Goal: Information Seeking & Learning: Understand process/instructions

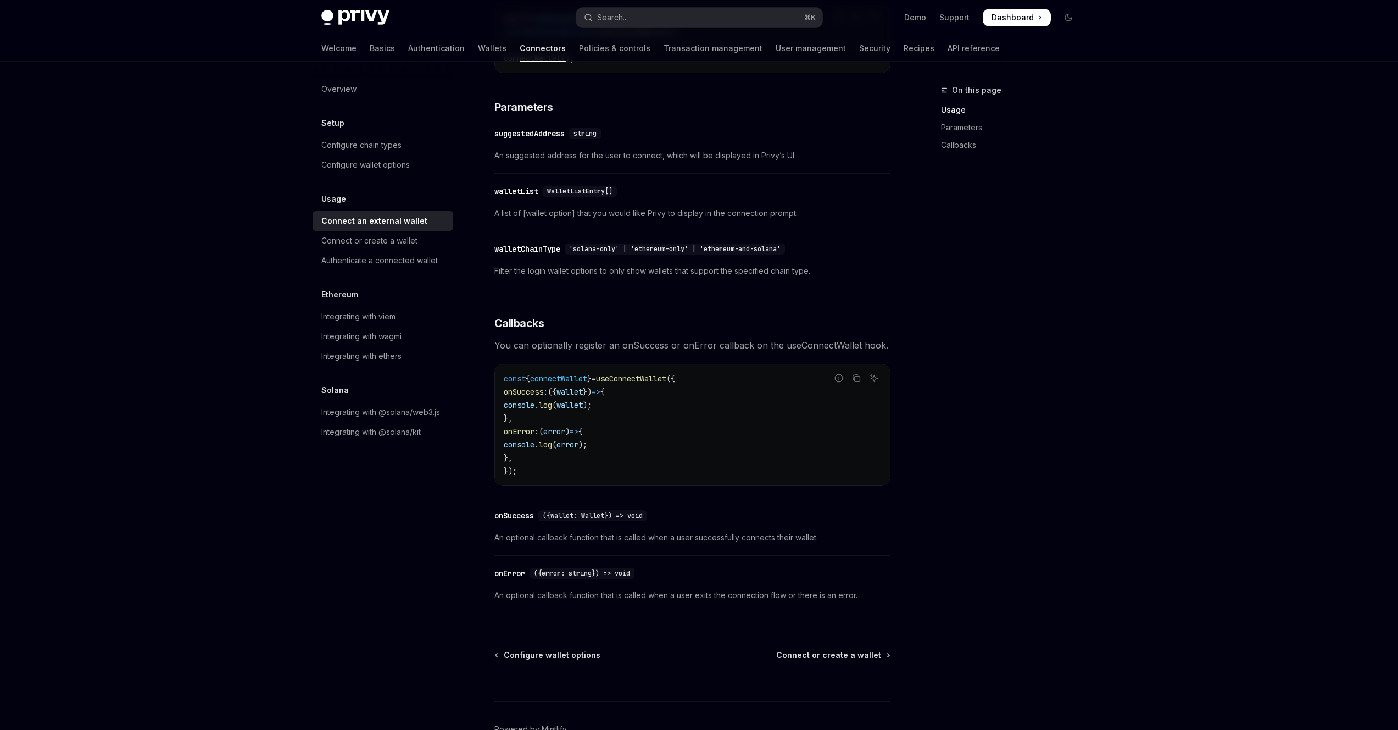
click at [604, 220] on span "A list of [wallet option] that you would like Privy to display in the connectio…" at bounding box center [693, 213] width 396 height 13
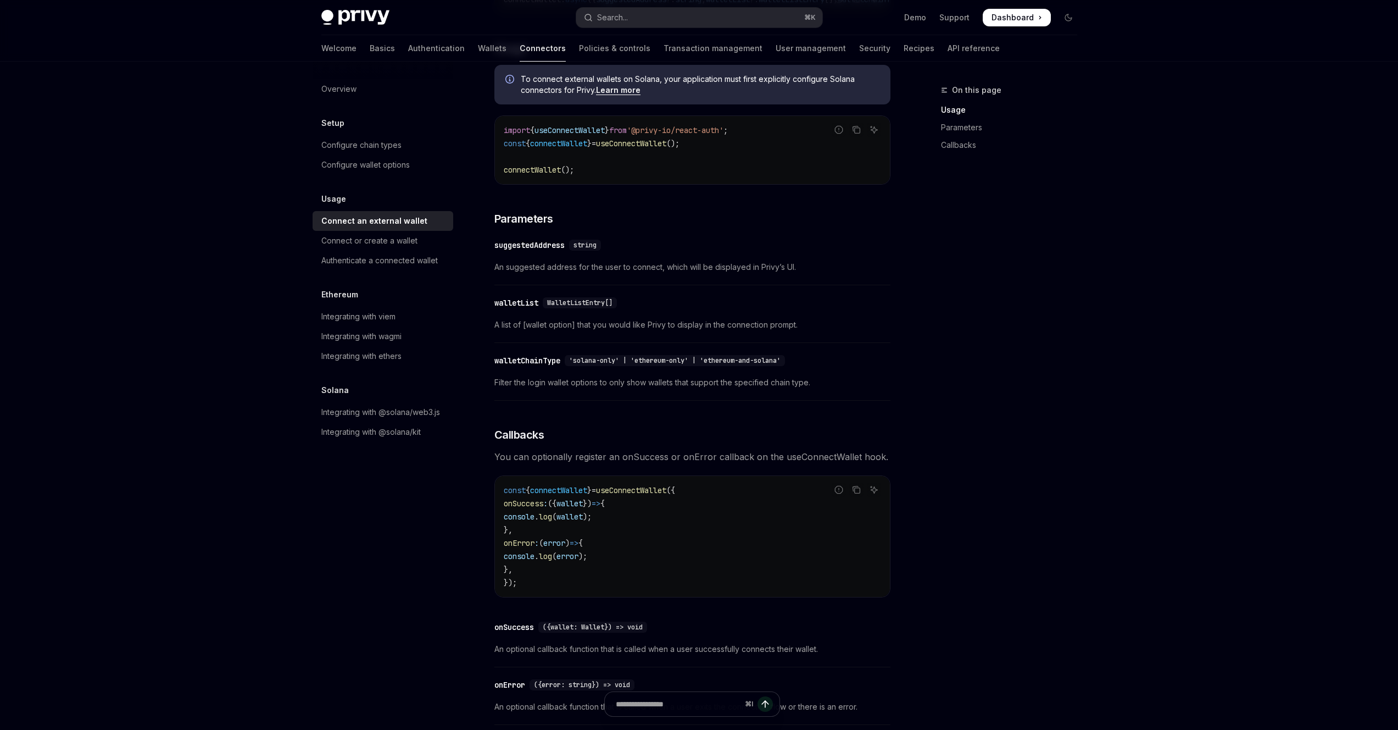
click at [613, 395] on div "​ walletChainType 'solana-only' | 'ethereum-only' | 'ethereum-and-solana' Filte…" at bounding box center [693, 374] width 396 height 52
click at [567, 492] on span "connectWallet" at bounding box center [558, 490] width 57 height 10
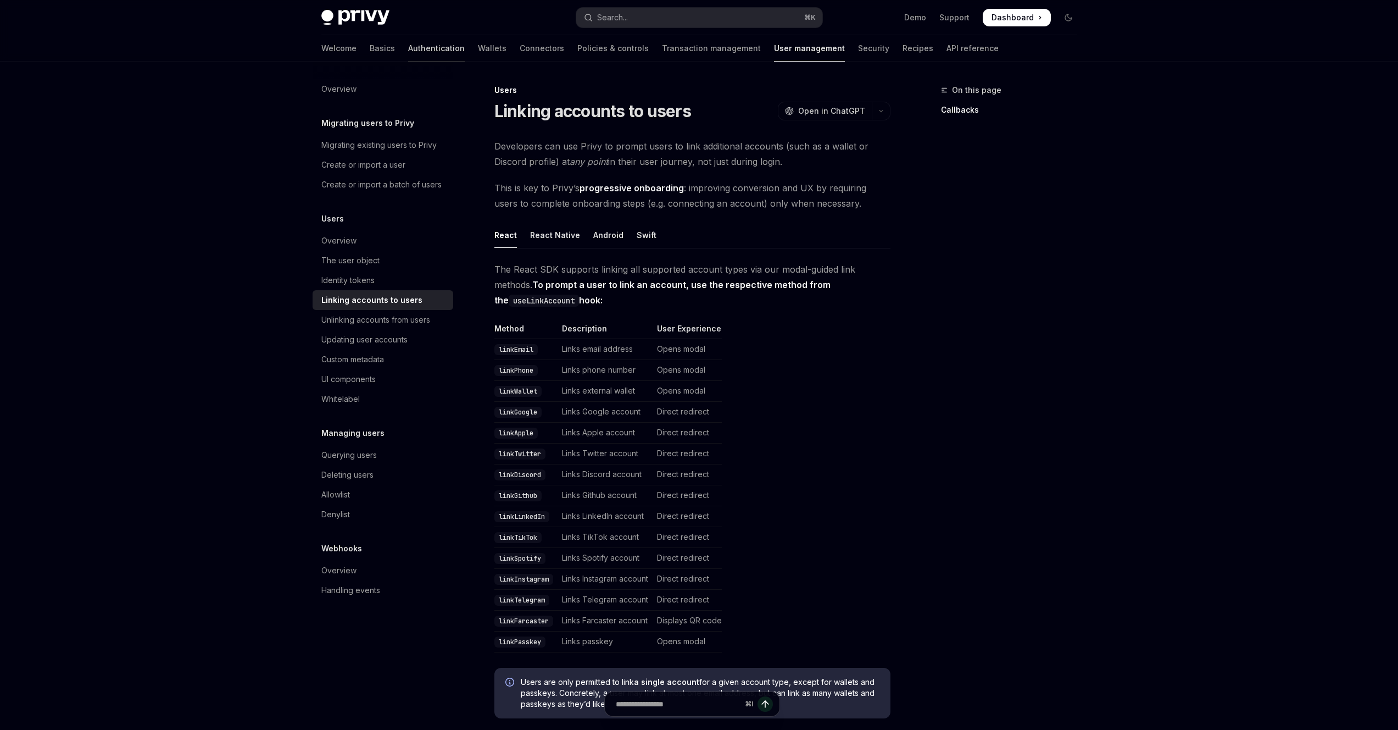
click at [410, 50] on link "Authentication" at bounding box center [436, 48] width 57 height 26
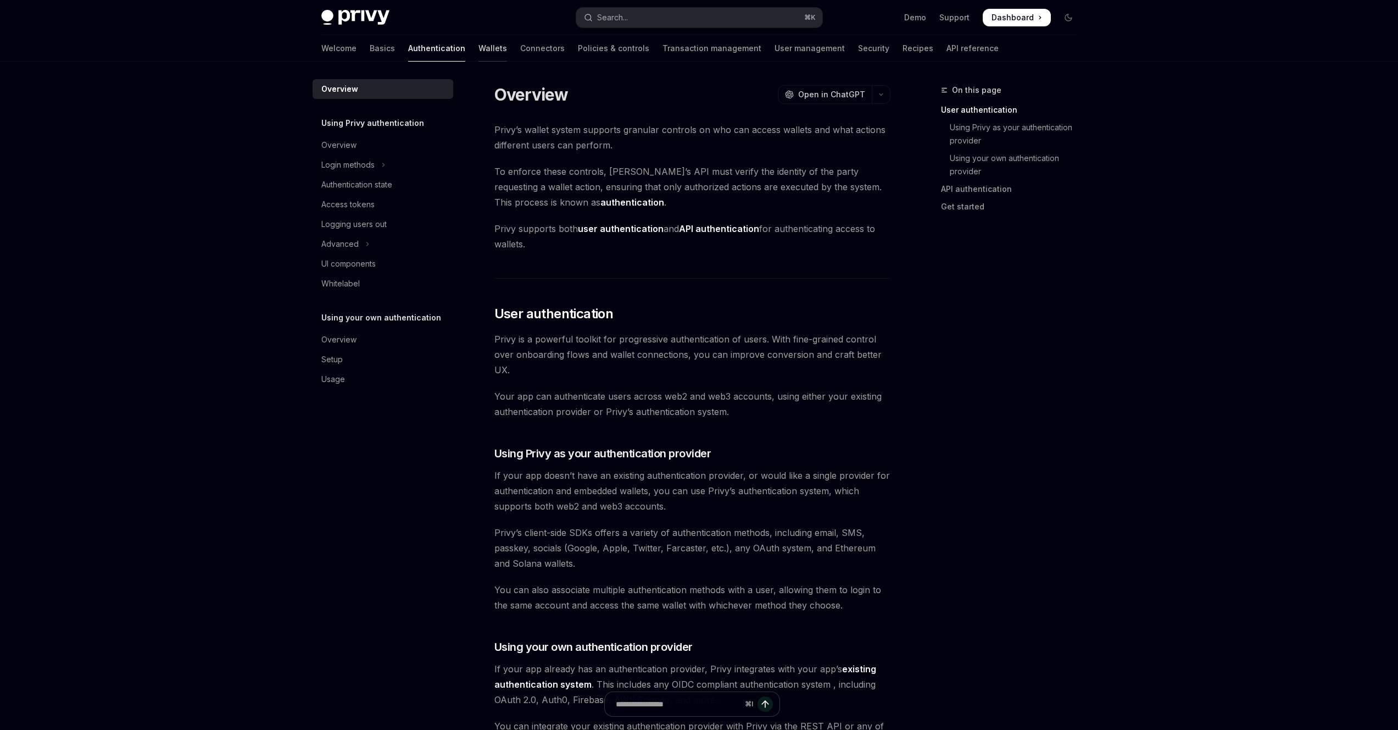
click at [479, 46] on link "Wallets" at bounding box center [493, 48] width 29 height 26
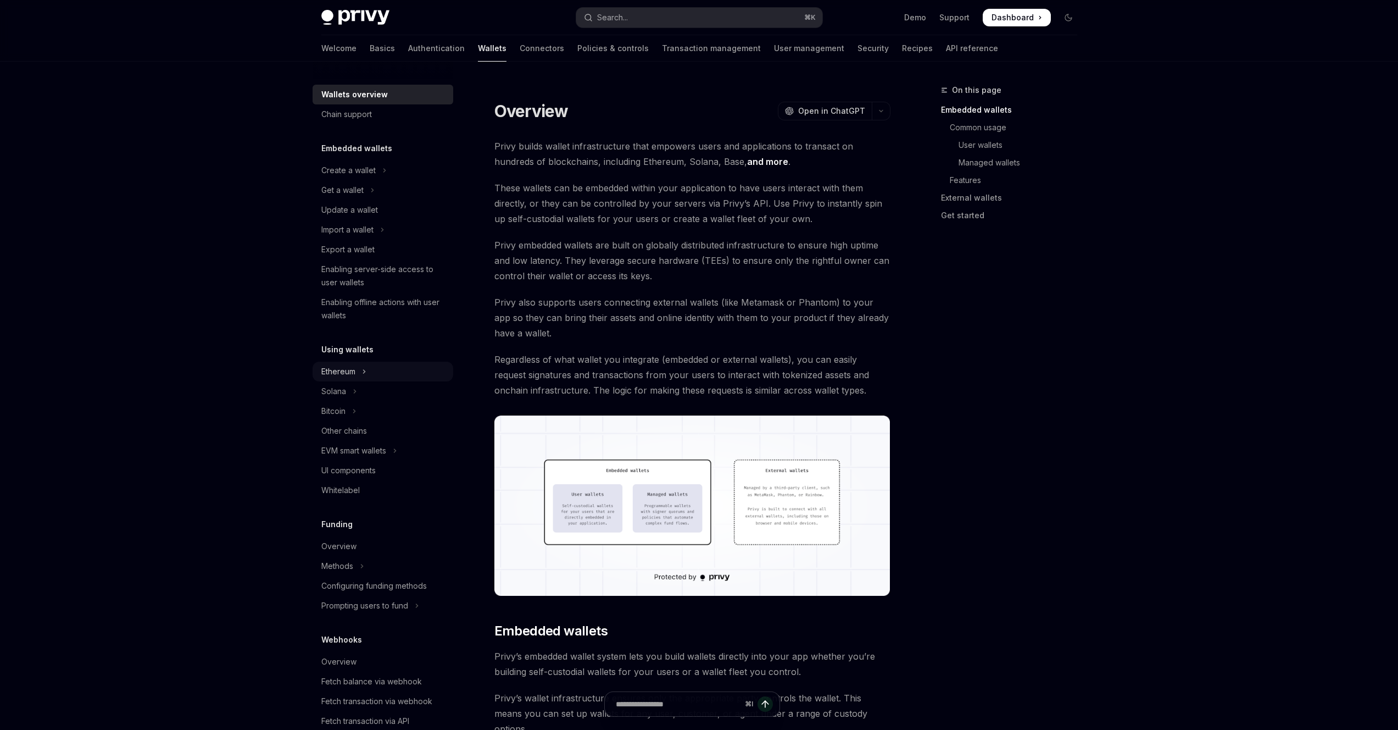
click at [367, 370] on button "Ethereum" at bounding box center [383, 372] width 141 height 20
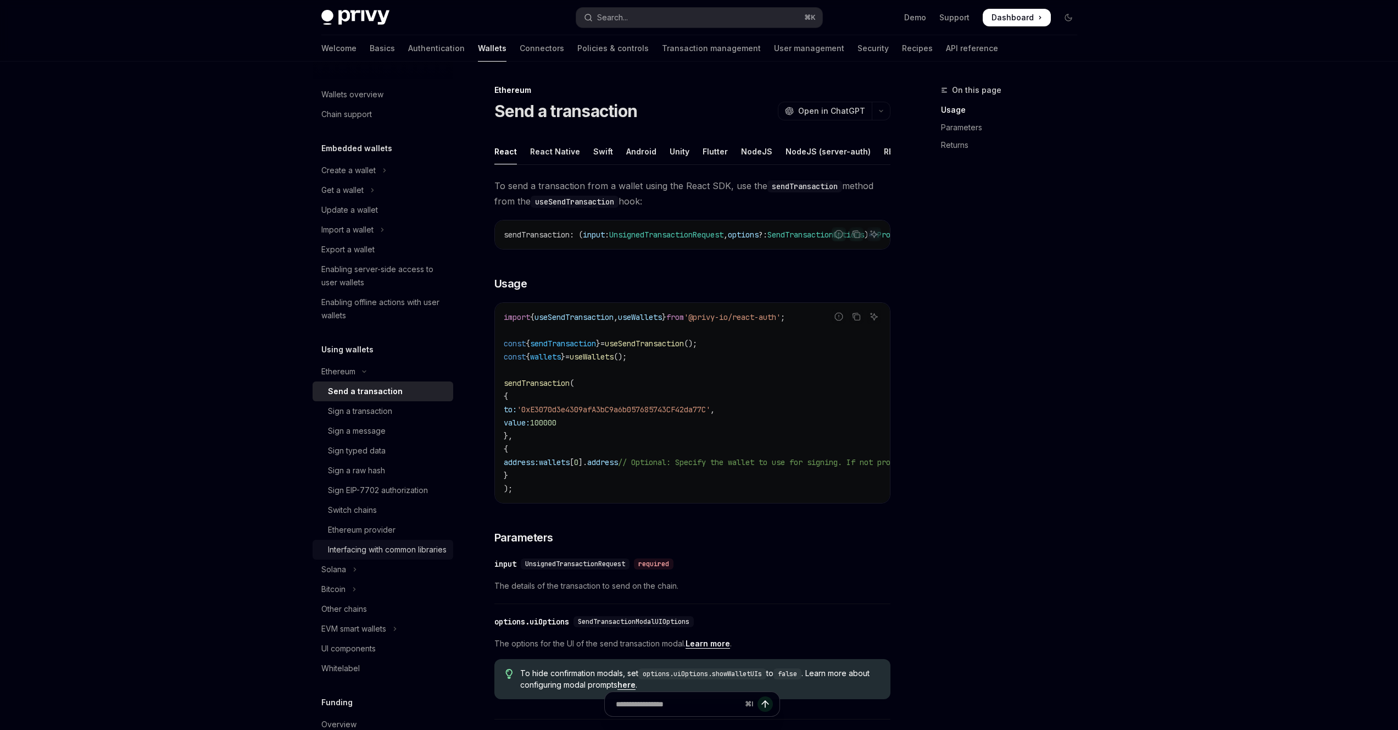
scroll to position [7, 0]
click at [408, 42] on link "Authentication" at bounding box center [436, 48] width 57 height 26
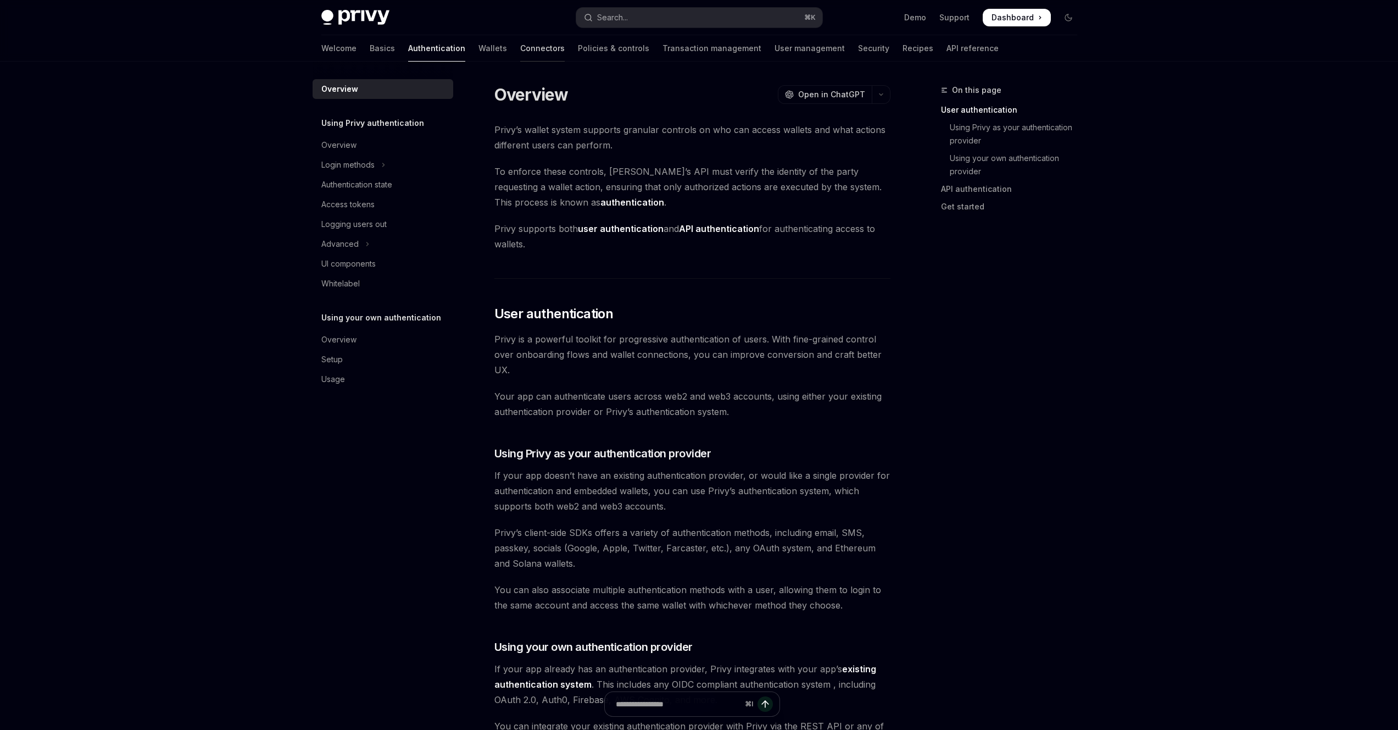
click at [520, 47] on link "Connectors" at bounding box center [542, 48] width 45 height 26
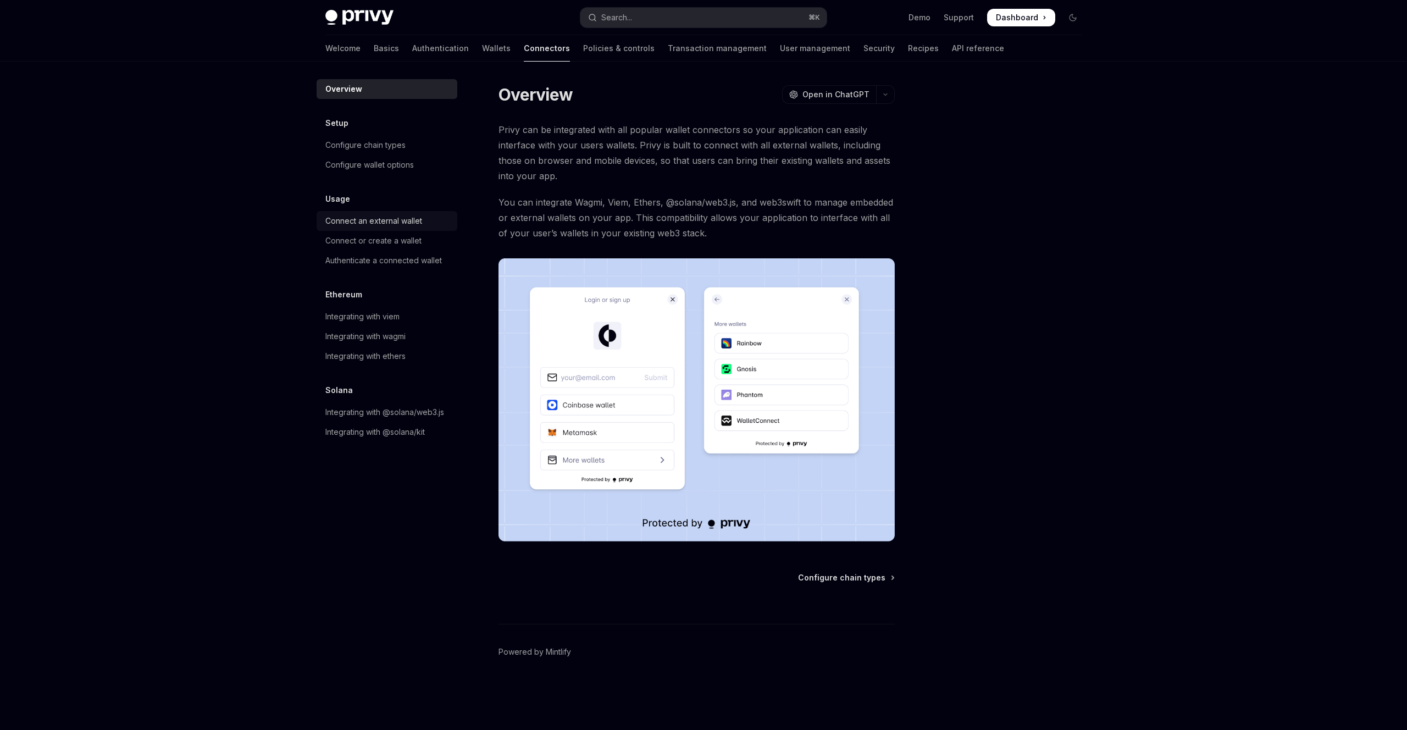
click at [357, 223] on div "Connect an external wallet" at bounding box center [373, 220] width 97 height 13
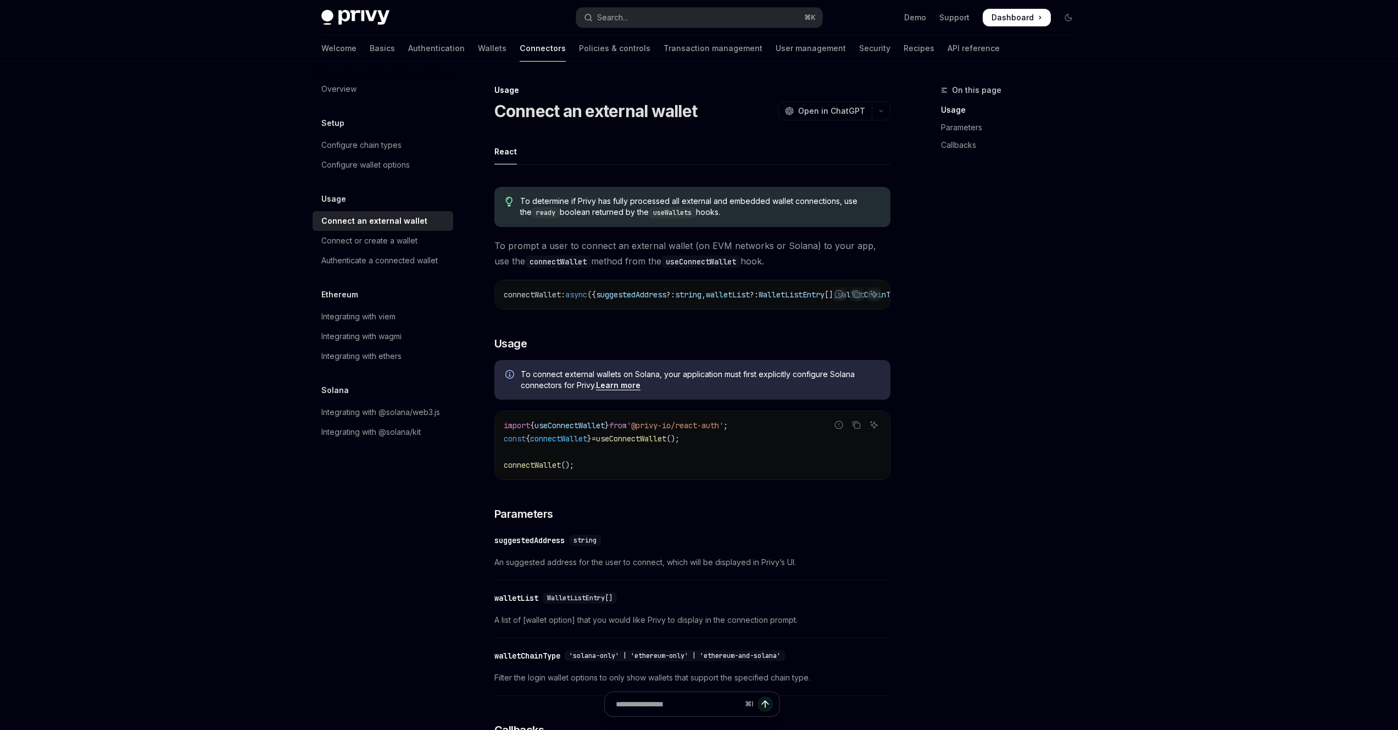
click at [542, 546] on div "suggestedAddress" at bounding box center [530, 540] width 70 height 11
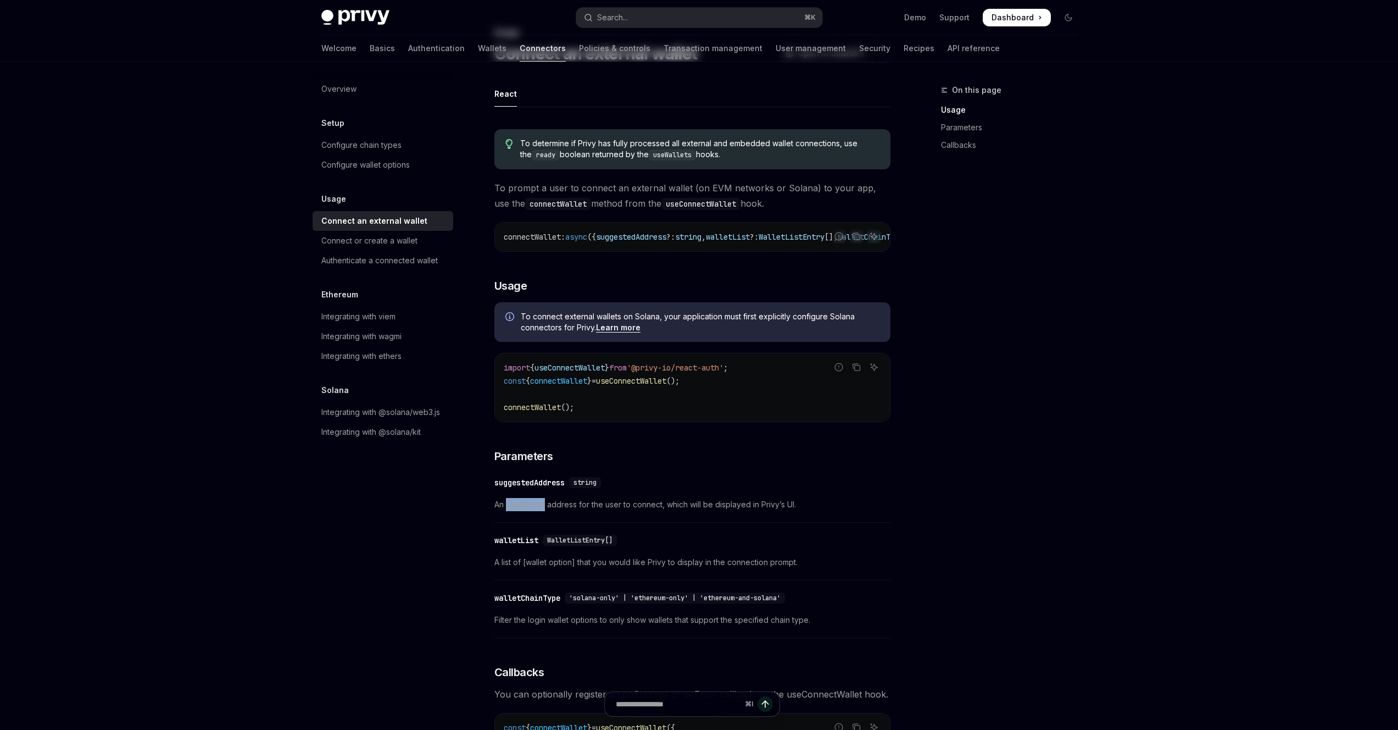
click at [542, 547] on div "To determine if Privy has fully processed all external and embedded wallet conn…" at bounding box center [693, 543] width 396 height 847
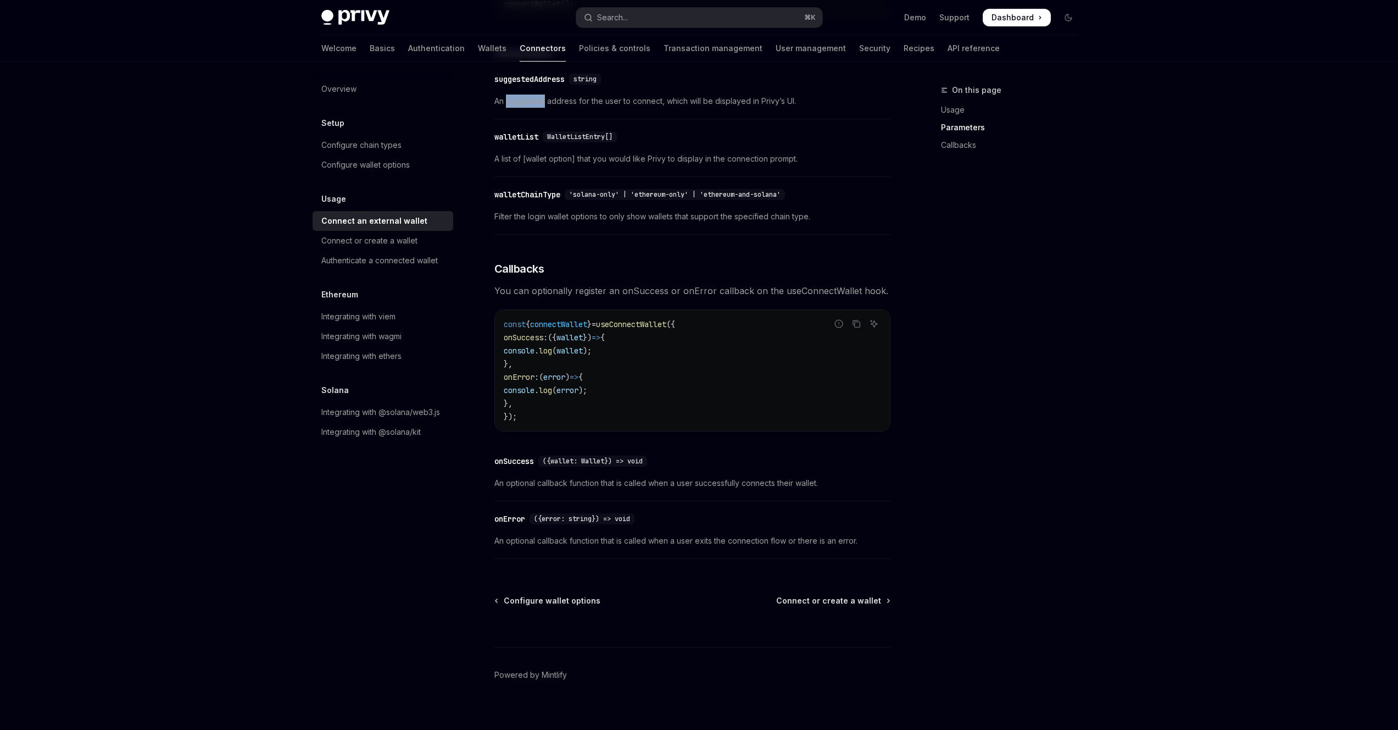
scroll to position [465, 0]
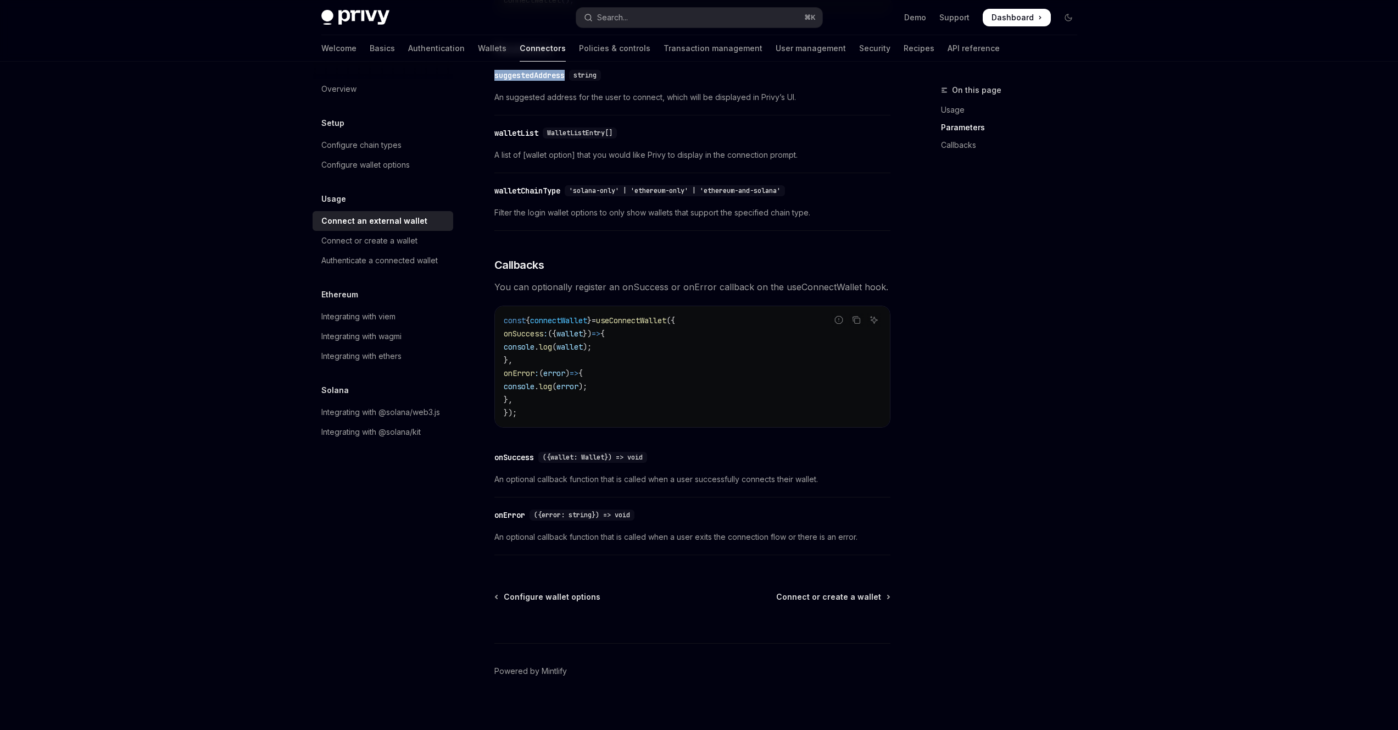
drag, startPoint x: 492, startPoint y: 82, endPoint x: 568, endPoint y: 79, distance: 75.4
click at [568, 79] on div "Usage Connect an external wallet OpenAI Open in ChatGPT OpenAI Open in ChatGPT …" at bounding box center [589, 178] width 607 height 1119
copy div "suggestedAddress"
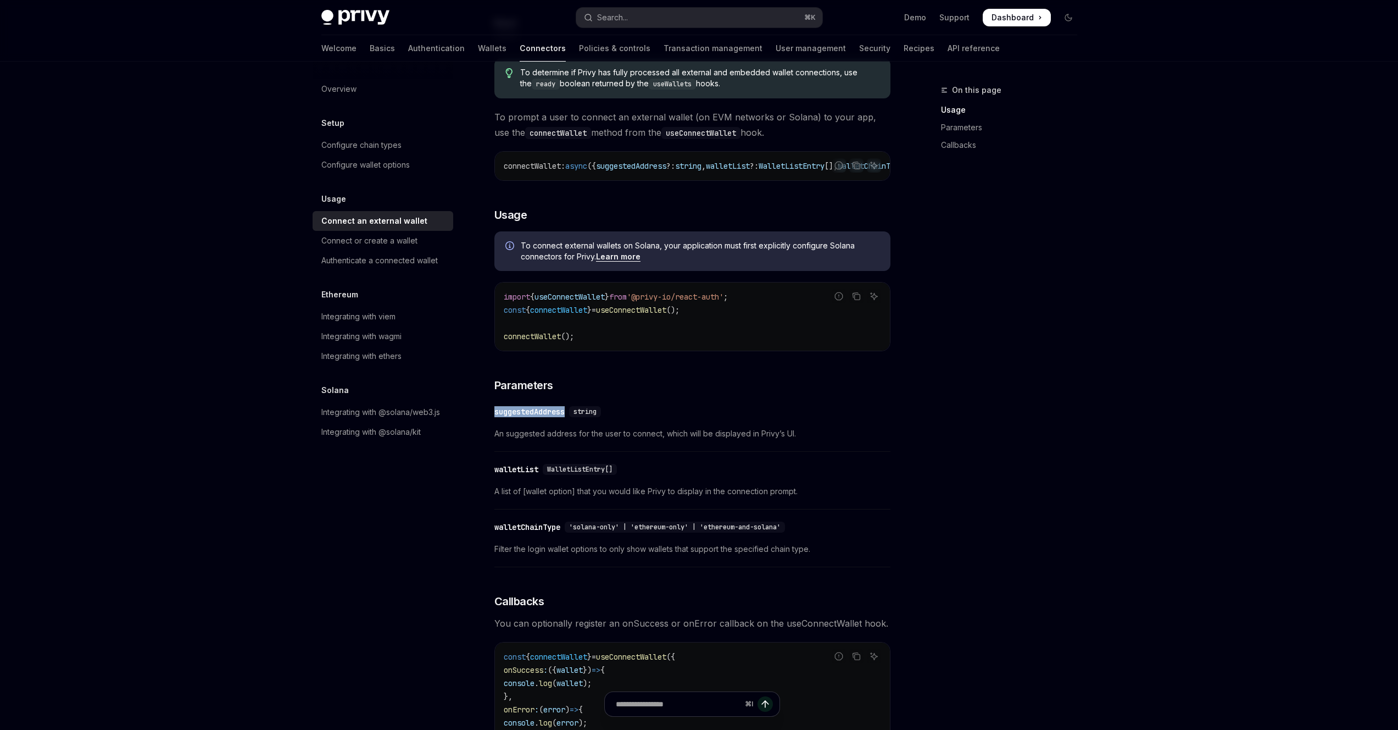
scroll to position [63, 0]
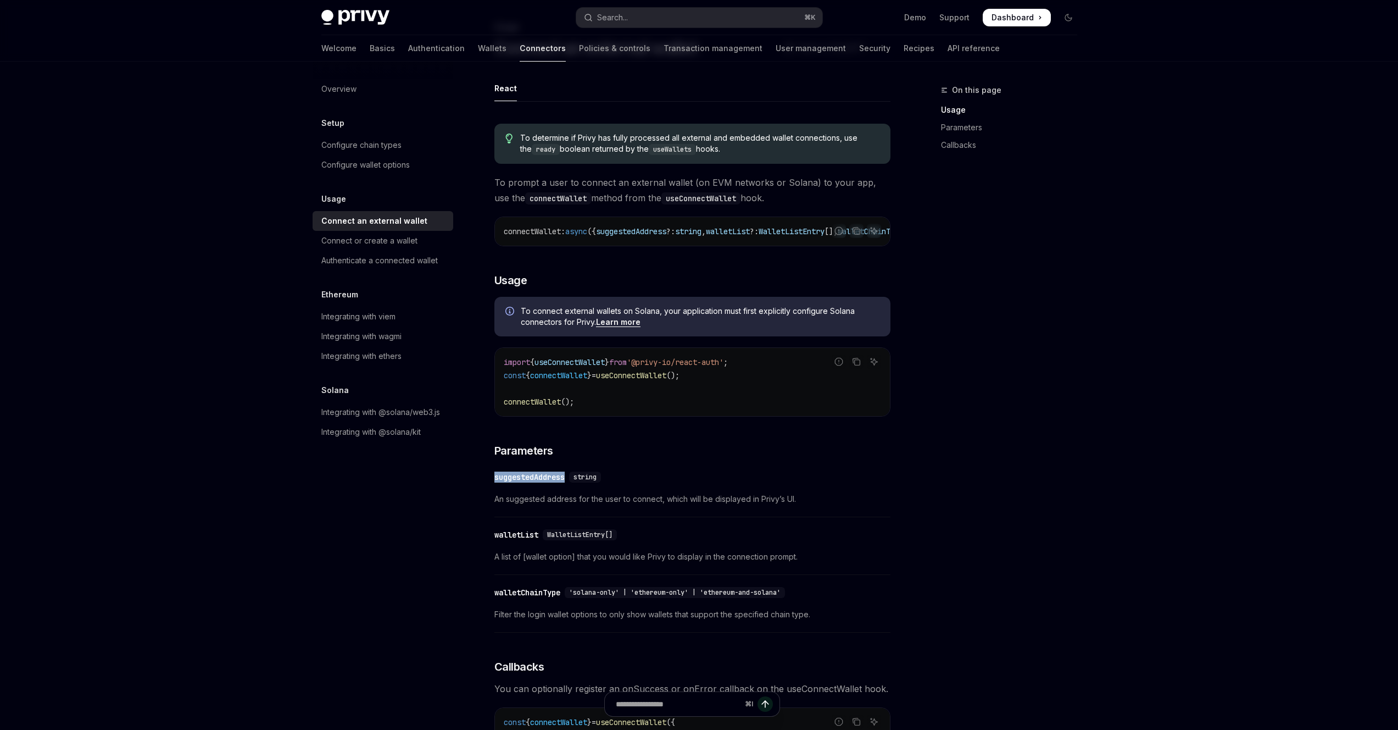
click at [614, 327] on link "Learn more" at bounding box center [618, 322] width 45 height 10
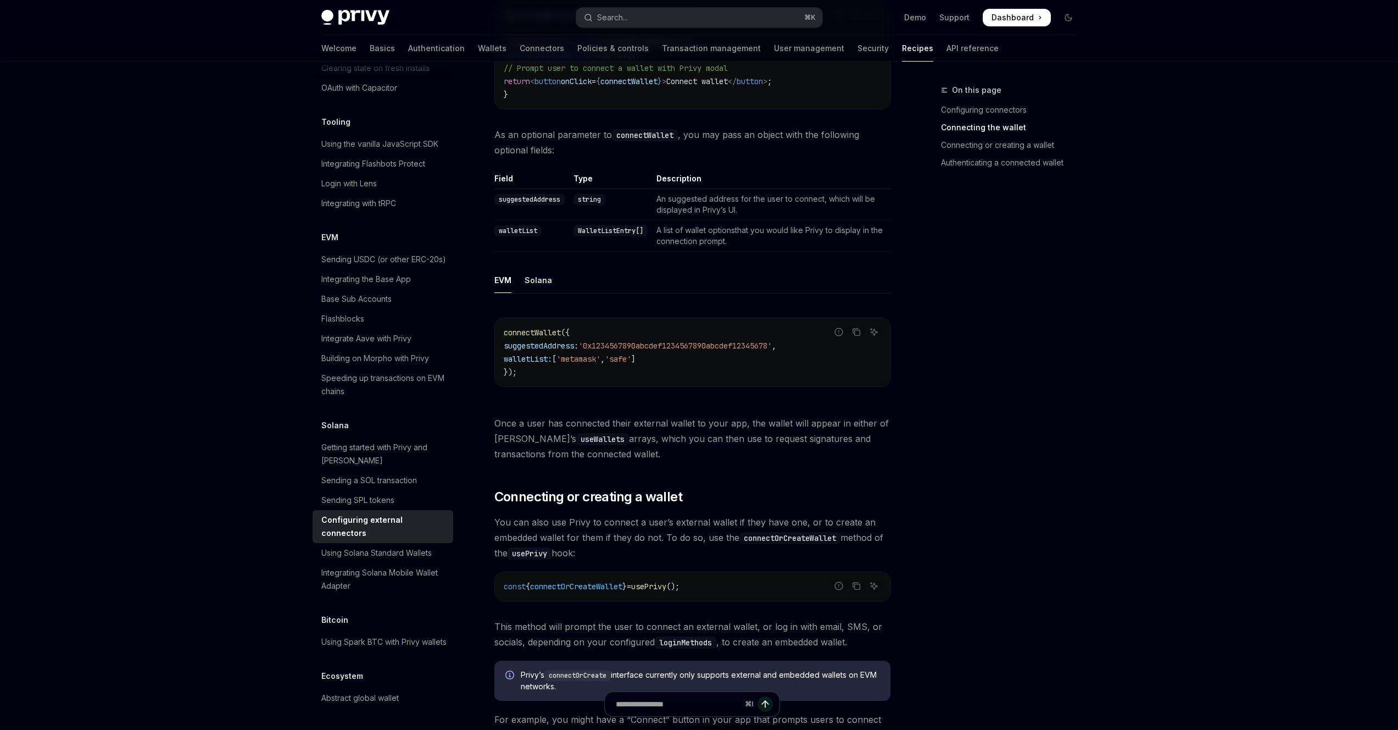
scroll to position [474, 0]
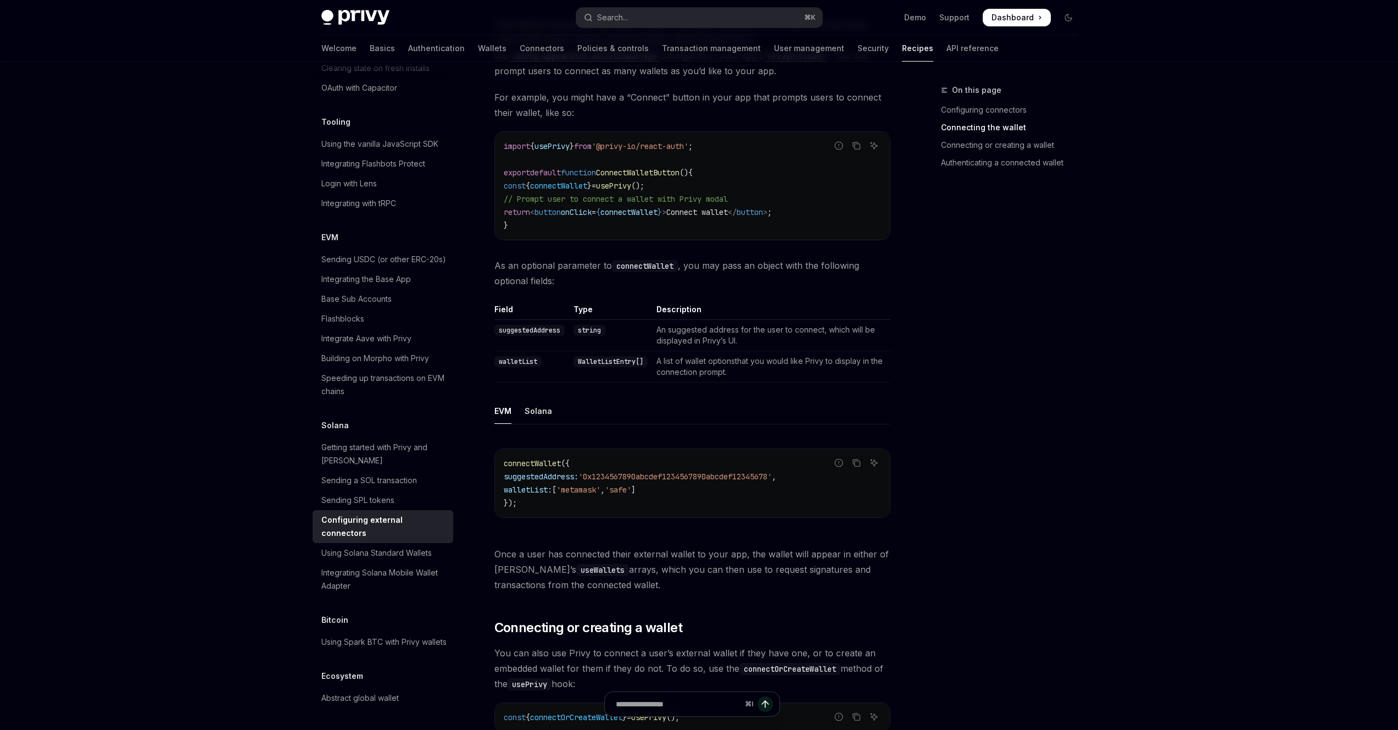
click at [551, 401] on ul "EVM Solana" at bounding box center [693, 411] width 396 height 26
click at [541, 398] on div "Solana" at bounding box center [538, 411] width 27 height 26
click at [504, 404] on div "EVM" at bounding box center [503, 411] width 17 height 26
click at [541, 398] on div "Solana" at bounding box center [538, 411] width 27 height 26
click at [515, 398] on ul "EVM Solana" at bounding box center [693, 411] width 396 height 26
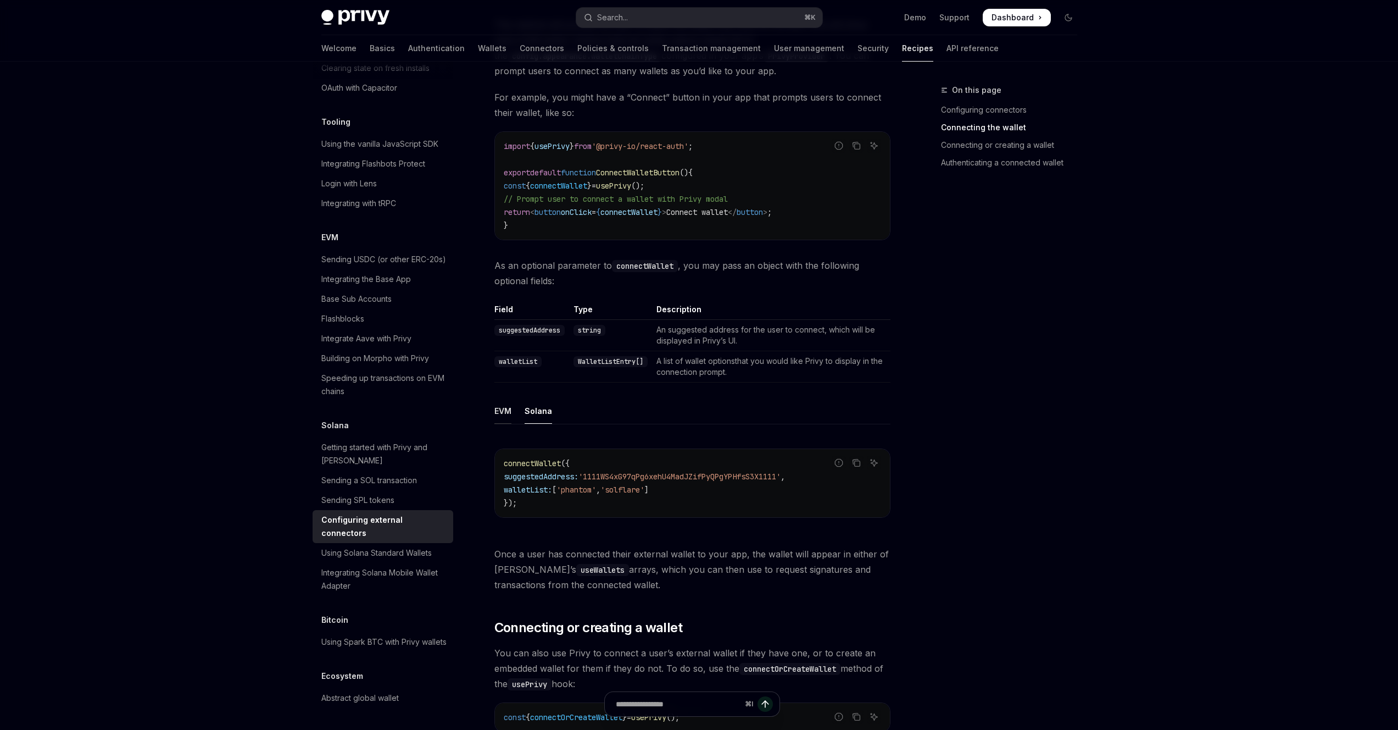
click at [511, 398] on div "EVM" at bounding box center [503, 411] width 17 height 26
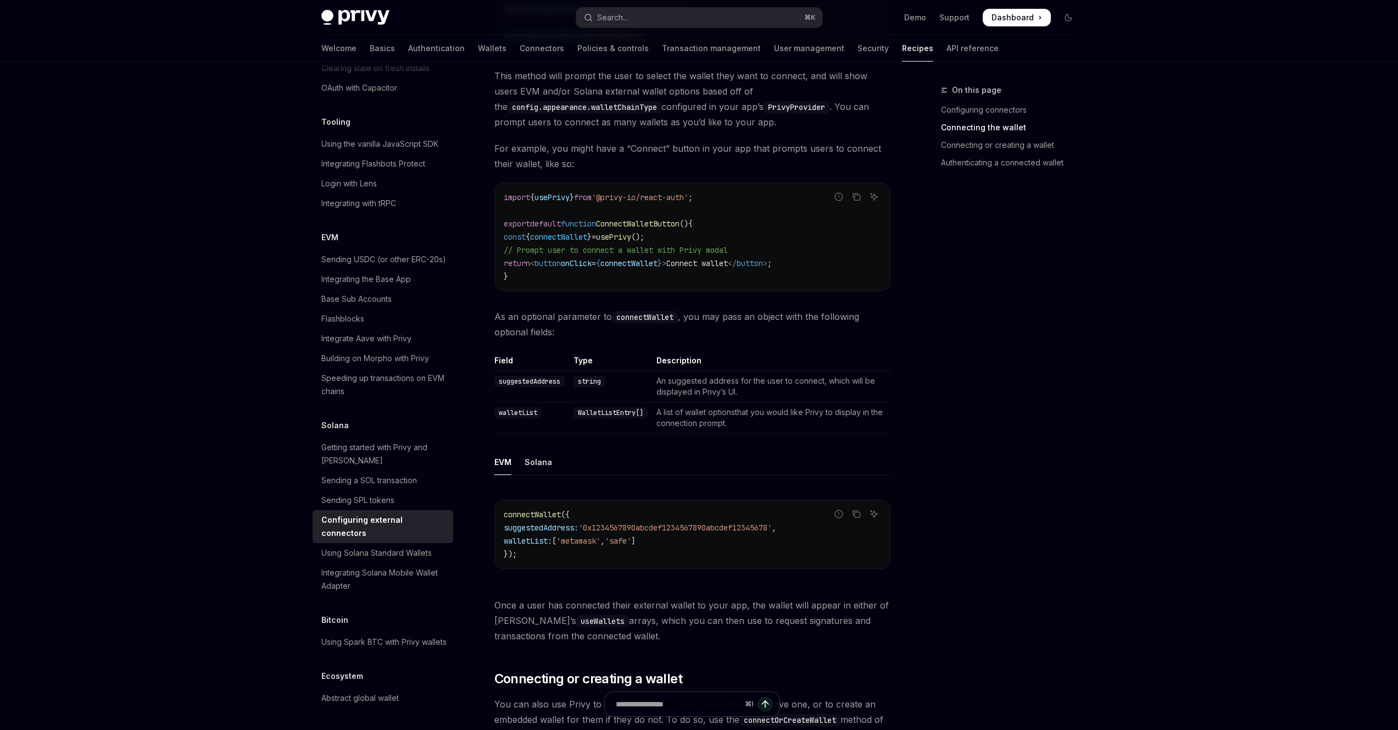
scroll to position [417, 0]
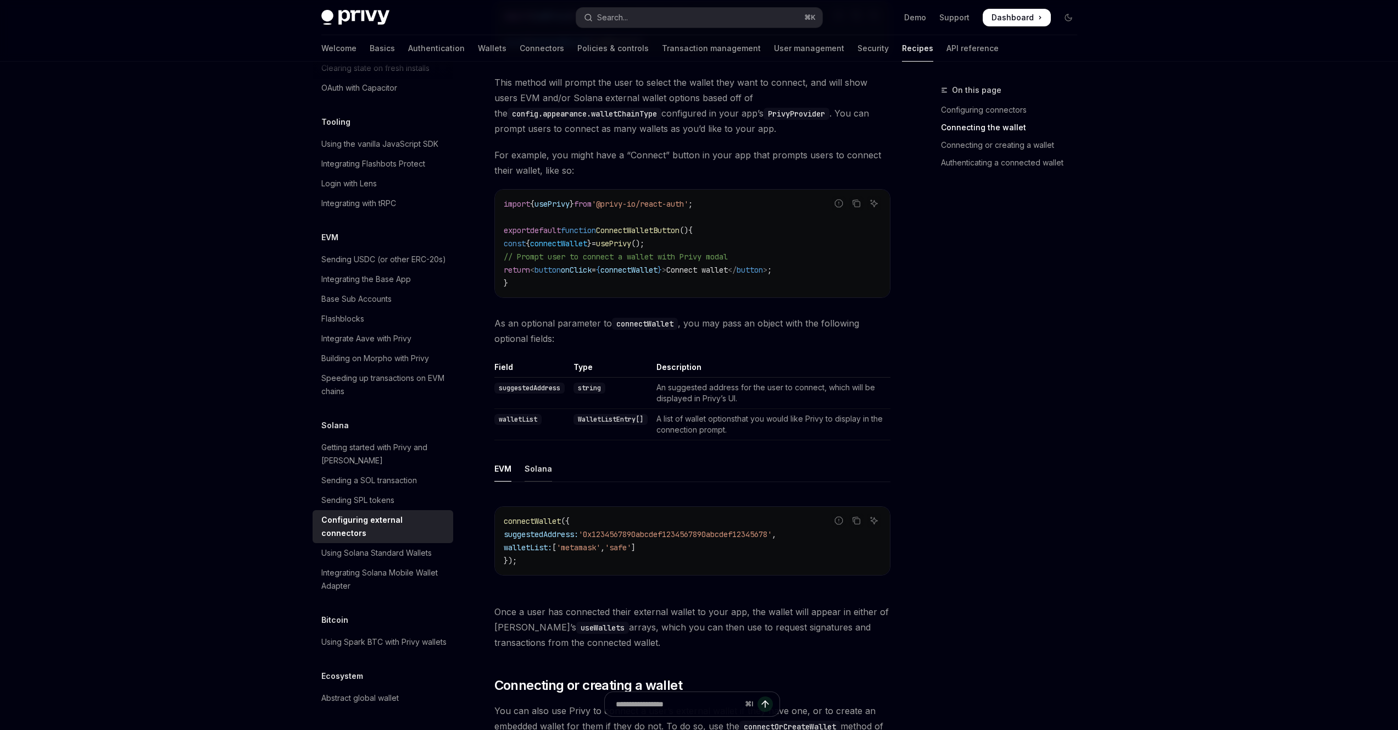
click at [531, 456] on div "Solana" at bounding box center [538, 469] width 27 height 26
click at [506, 462] on div "EVM" at bounding box center [503, 469] width 17 height 26
click at [537, 460] on div "Solana" at bounding box center [538, 469] width 27 height 26
click at [513, 463] on ul "EVM Solana" at bounding box center [693, 469] width 396 height 26
click at [532, 460] on div "Solana" at bounding box center [538, 469] width 27 height 26
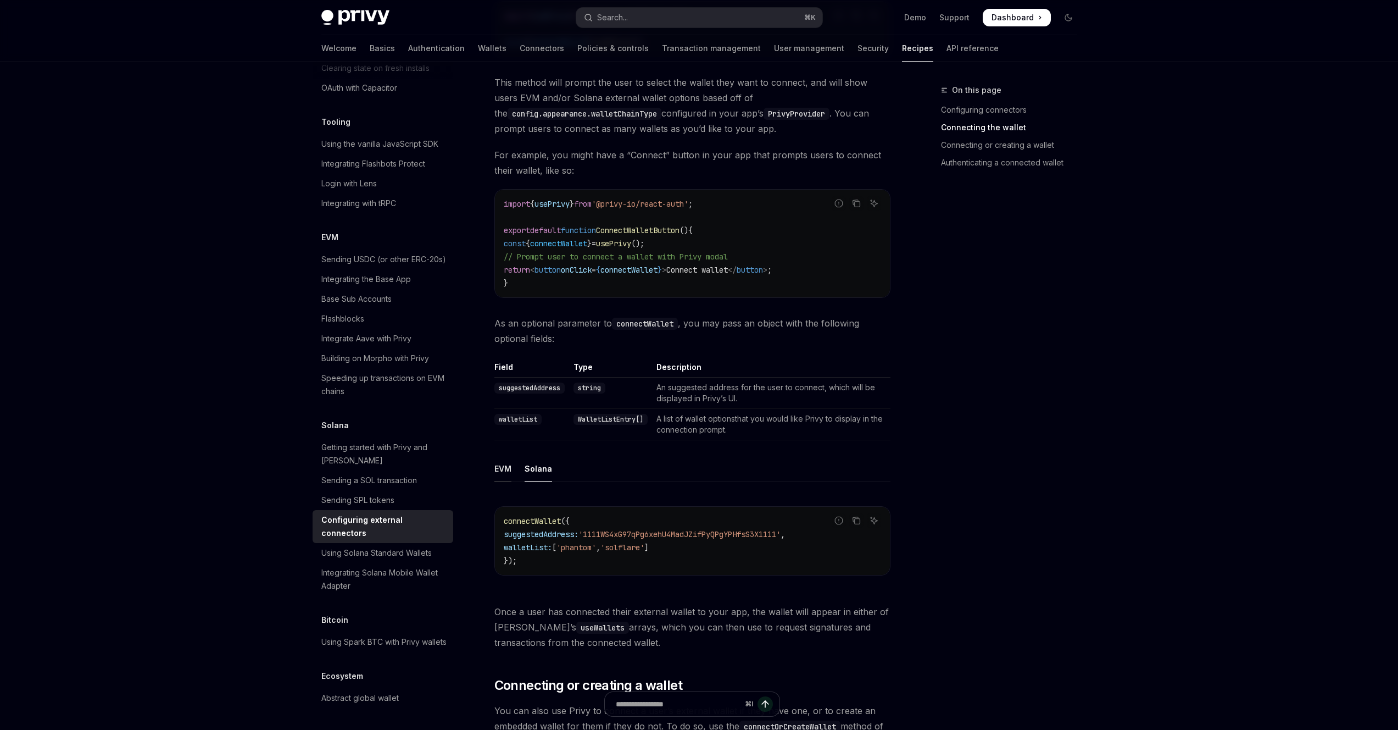
click at [506, 458] on div "EVM" at bounding box center [503, 469] width 17 height 26
click at [525, 457] on div "Solana" at bounding box center [538, 469] width 27 height 26
click at [497, 457] on div "EVM" at bounding box center [503, 469] width 17 height 26
type textarea "*"
click at [946, 123] on link "Connecting the wallet" at bounding box center [1013, 128] width 145 height 18
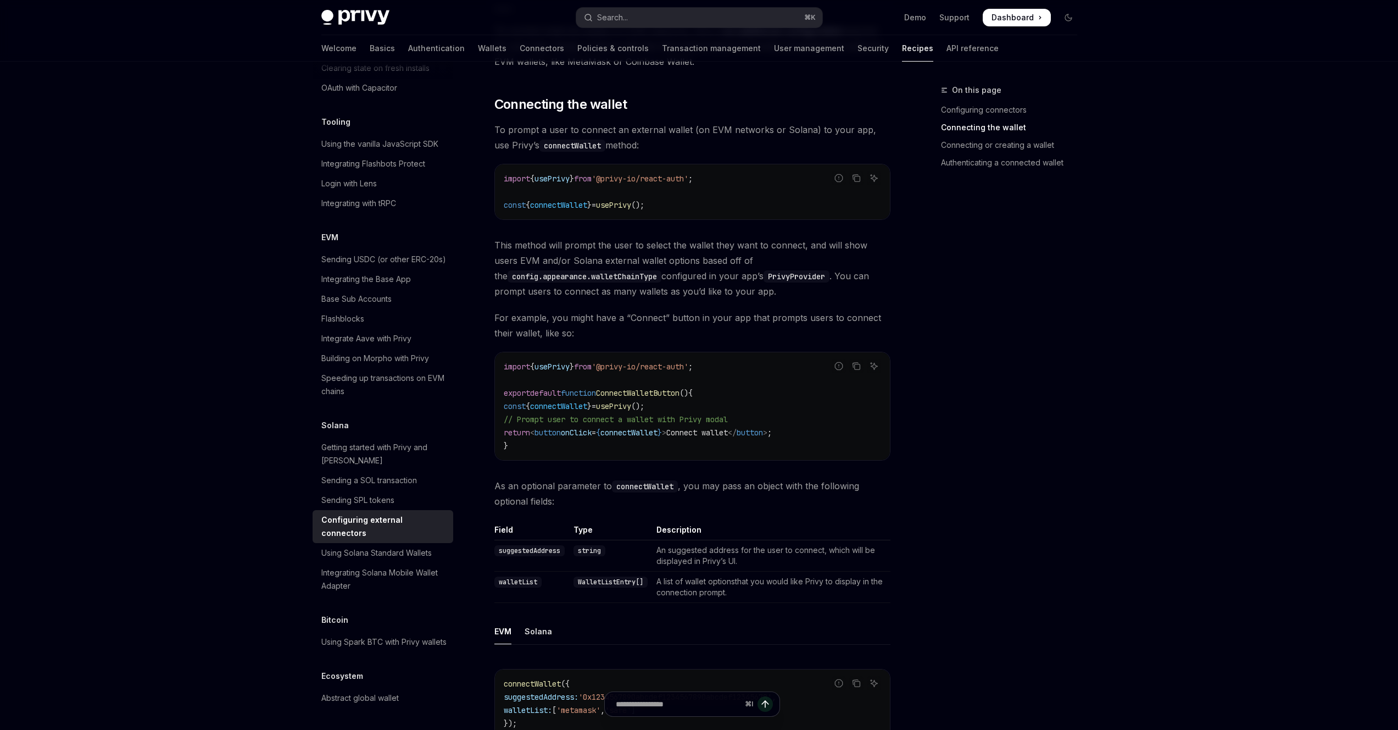
scroll to position [251, 0]
